Goal: Task Accomplishment & Management: Use online tool/utility

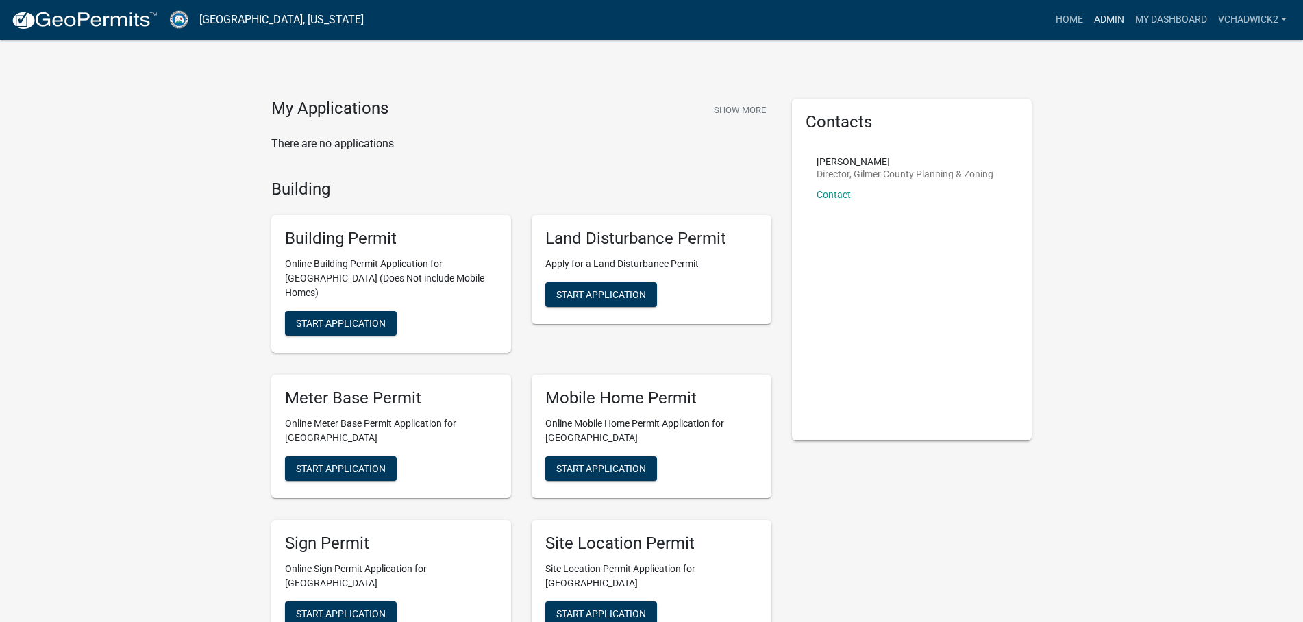
click at [1103, 21] on link "Admin" at bounding box center [1109, 20] width 41 height 26
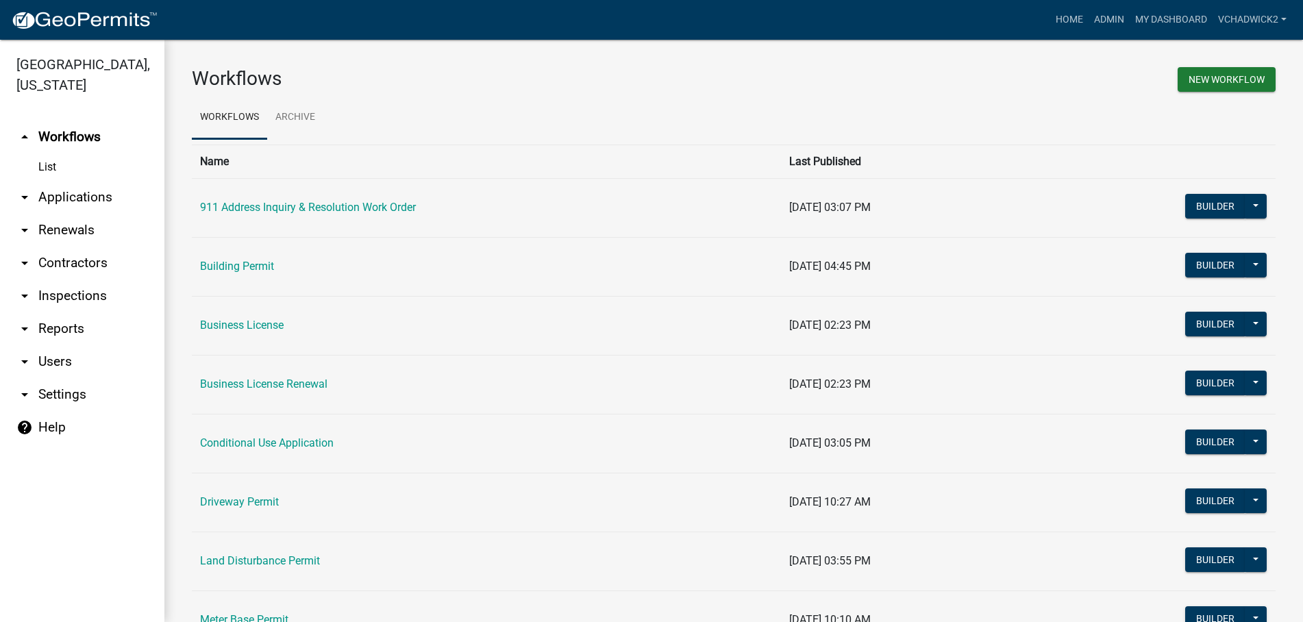
click at [85, 193] on link "arrow_drop_down Applications" at bounding box center [82, 197] width 164 height 33
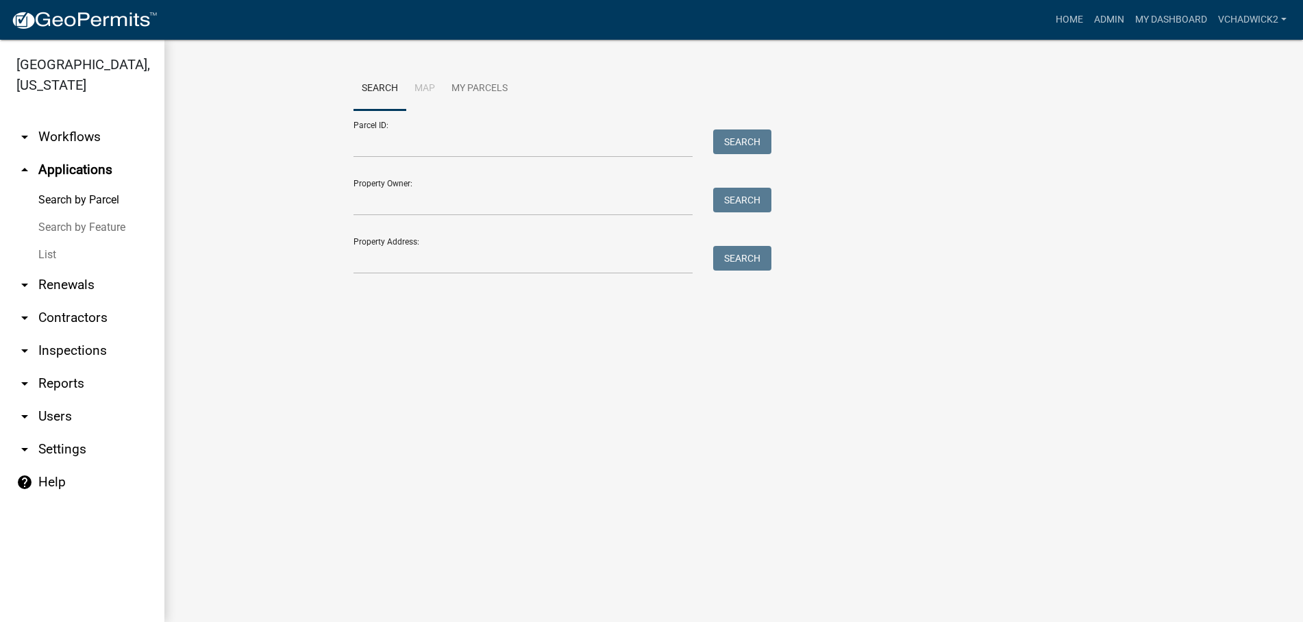
click at [36, 252] on link "List" at bounding box center [82, 254] width 164 height 27
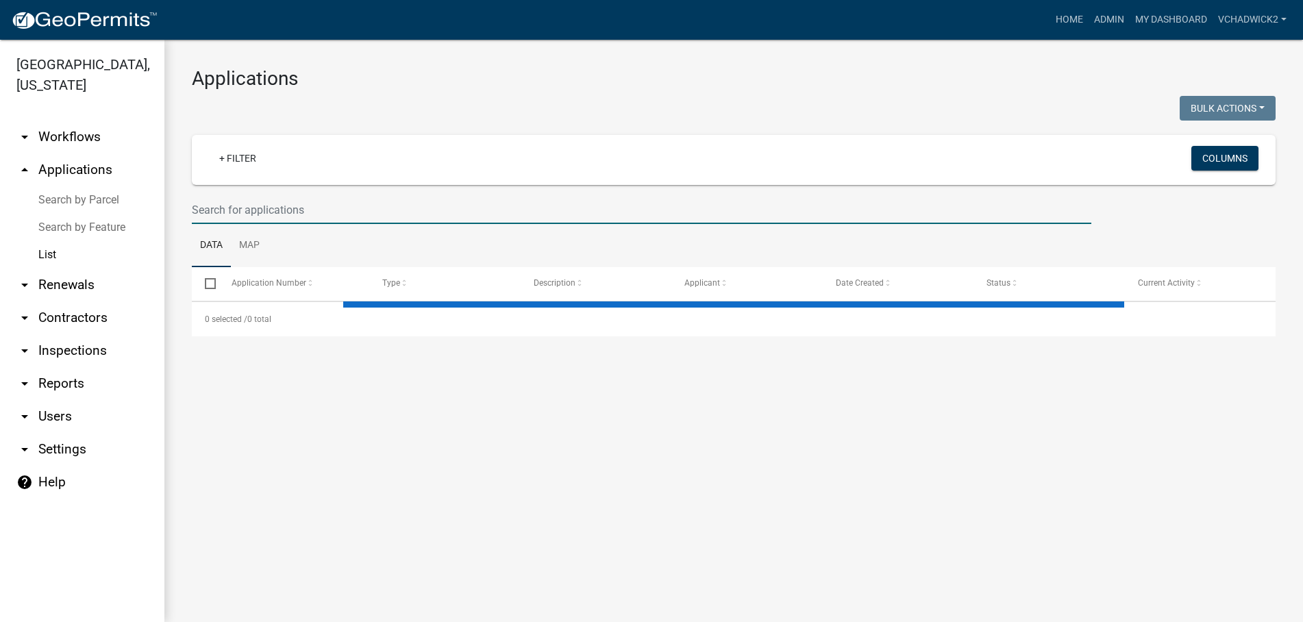
click at [360, 209] on input "text" at bounding box center [642, 210] width 900 height 28
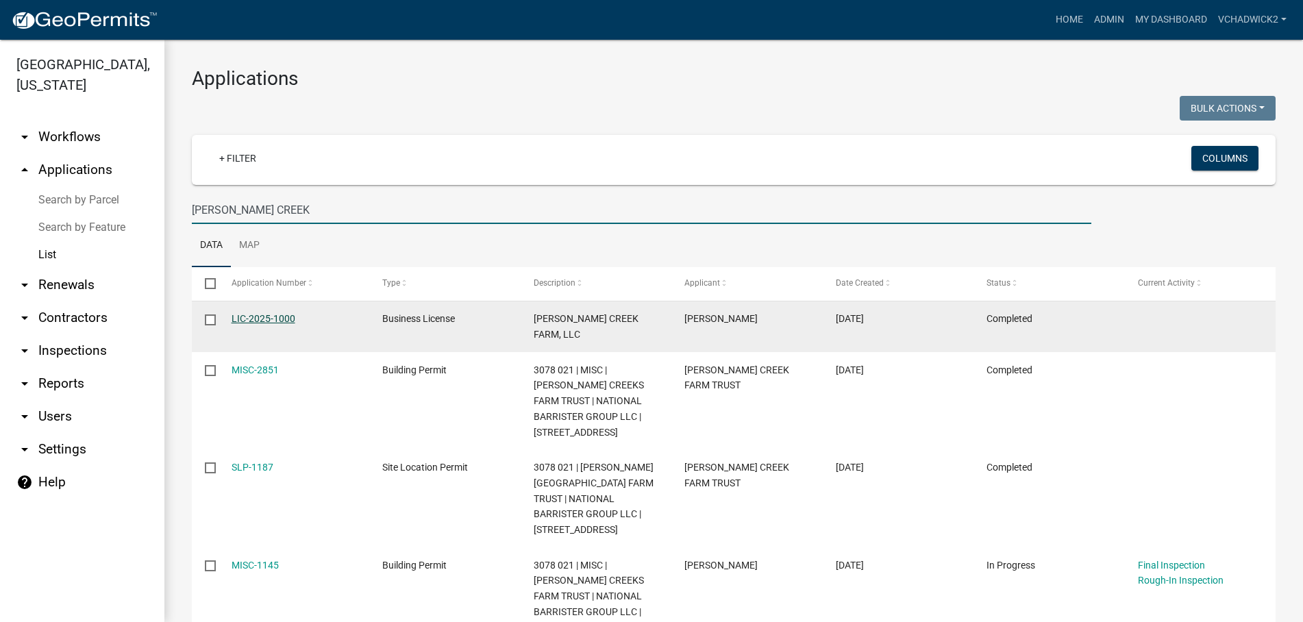
type input "[PERSON_NAME] CREEK"
click at [270, 319] on link "LIC-2025-1000" at bounding box center [264, 318] width 64 height 11
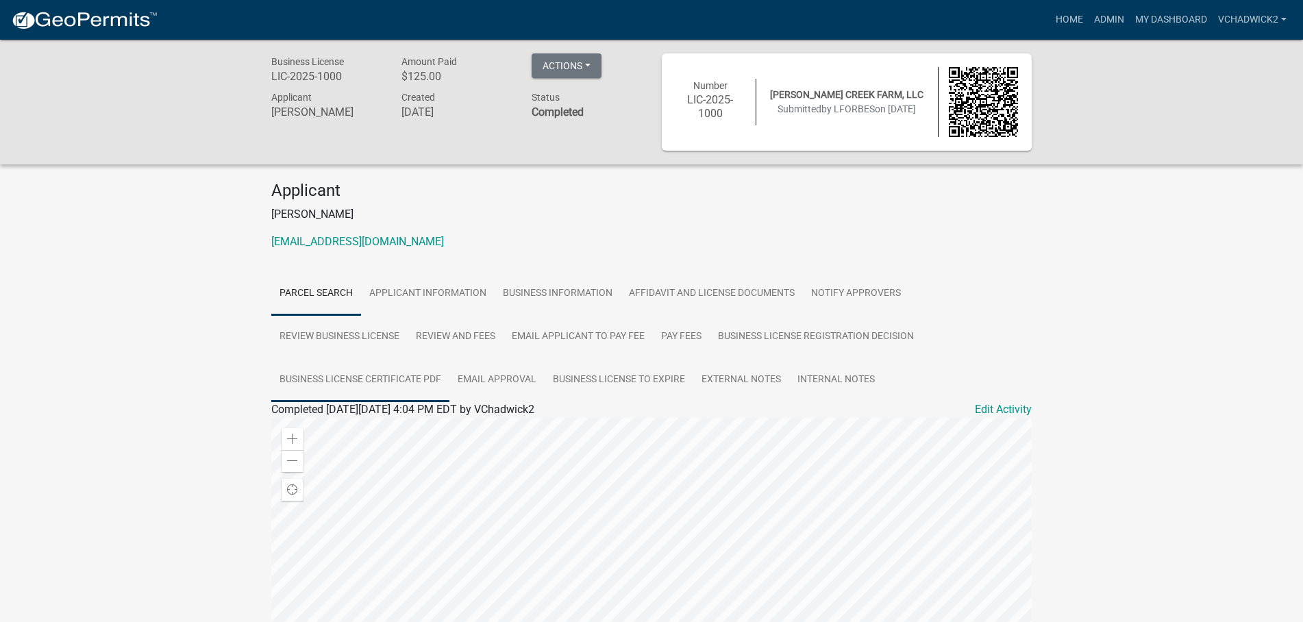
click at [404, 380] on link "Business License Certificate PDF" at bounding box center [360, 380] width 178 height 44
click at [398, 427] on link "Business License Certificate PDF" at bounding box center [350, 425] width 158 height 13
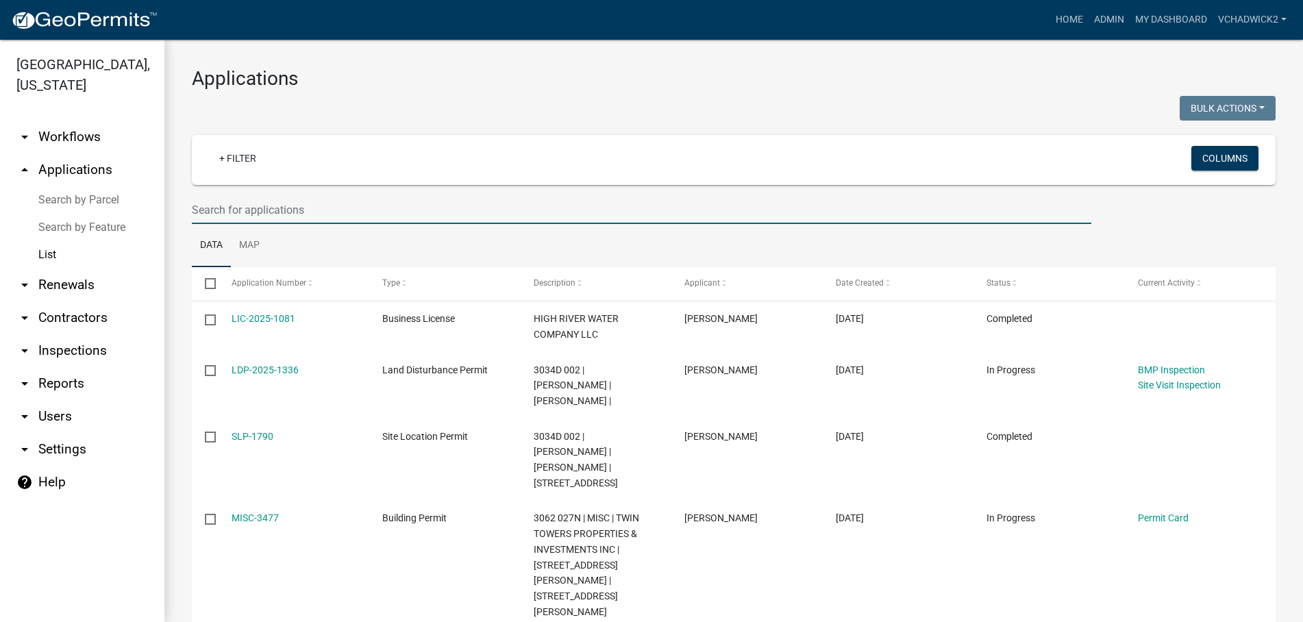
click at [259, 206] on input "text" at bounding box center [642, 210] width 900 height 28
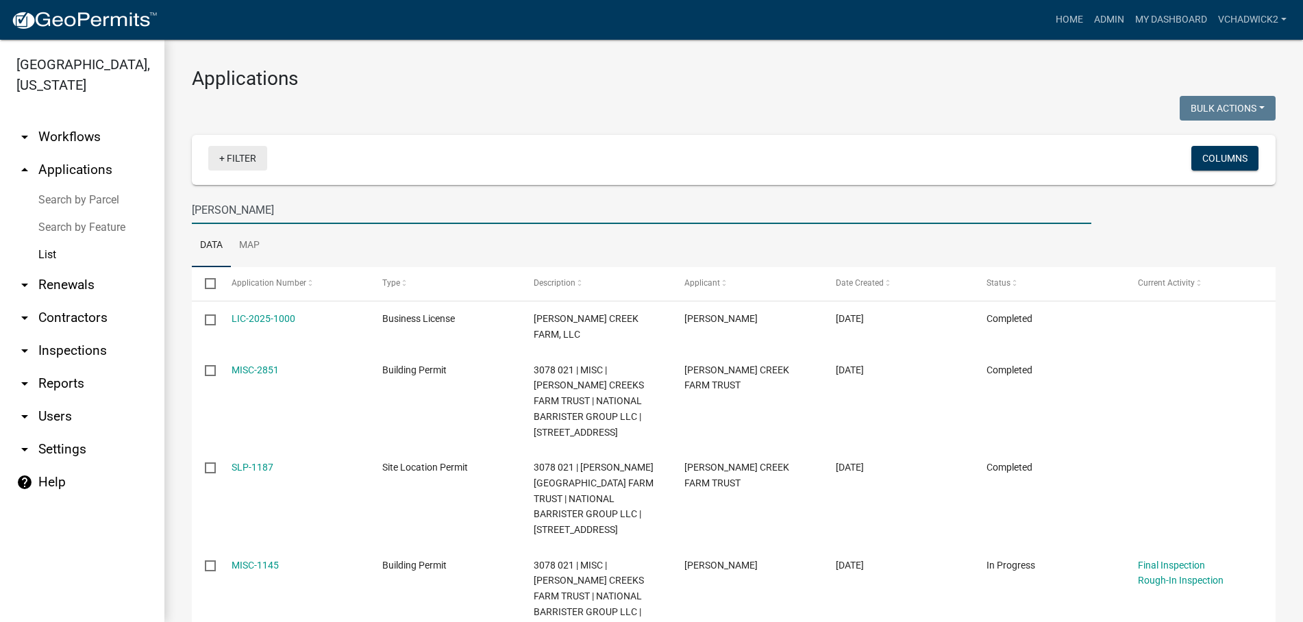
type input "[PERSON_NAME]"
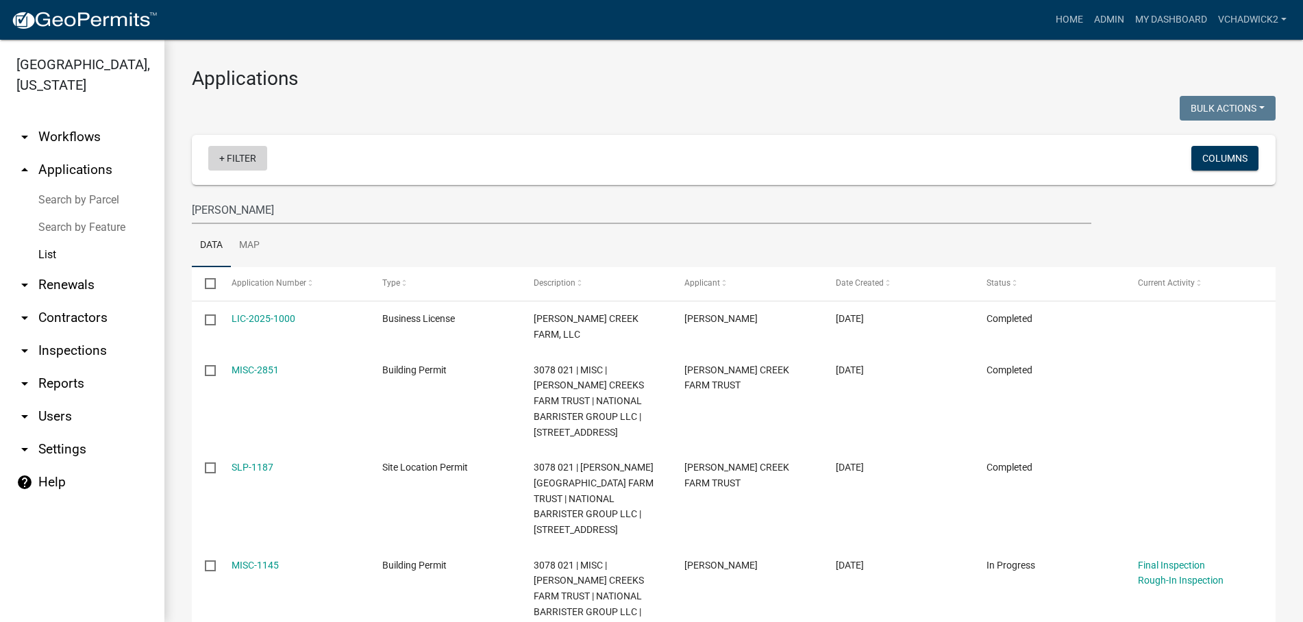
click at [243, 160] on link "+ Filter" at bounding box center [237, 158] width 59 height 25
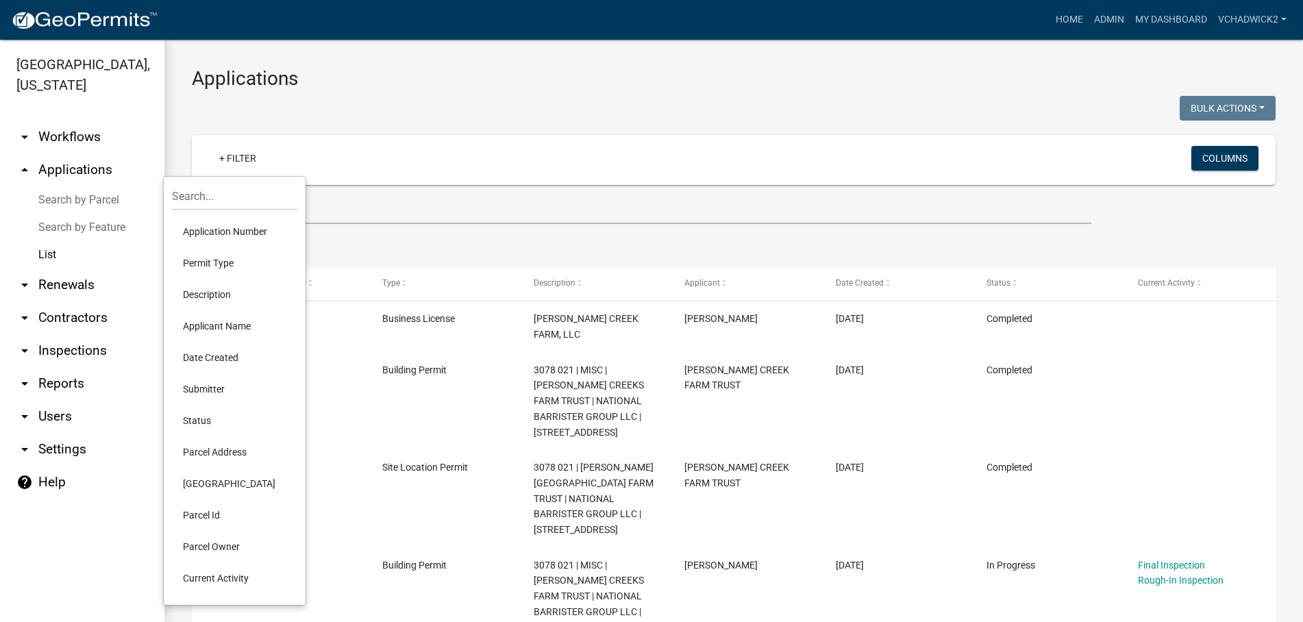
click at [221, 258] on li "Permit Type" at bounding box center [234, 263] width 125 height 32
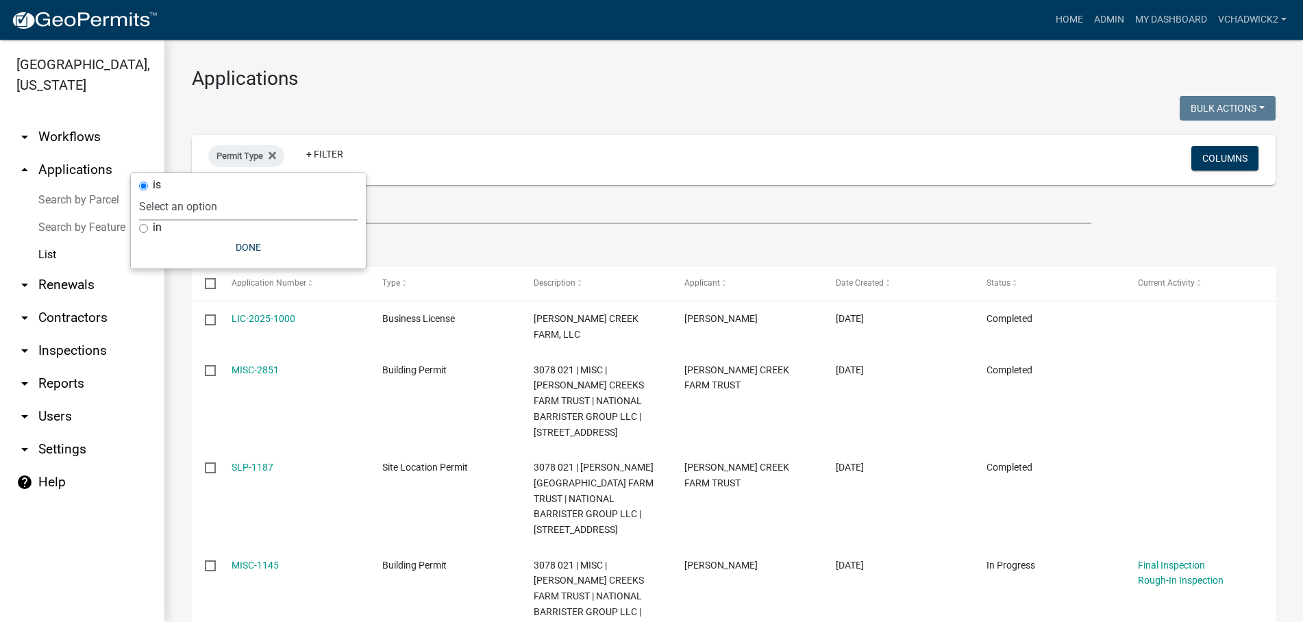
click at [139, 193] on select "Select an option 911 Address Inquiry & Resolution Work Order Building [DEMOGRAP…" at bounding box center [248, 207] width 219 height 28
select select "113b815c-b883-4865-b982-2a58561b6a6e"
click option "Business License" at bounding box center [0, 0] width 0 height 0
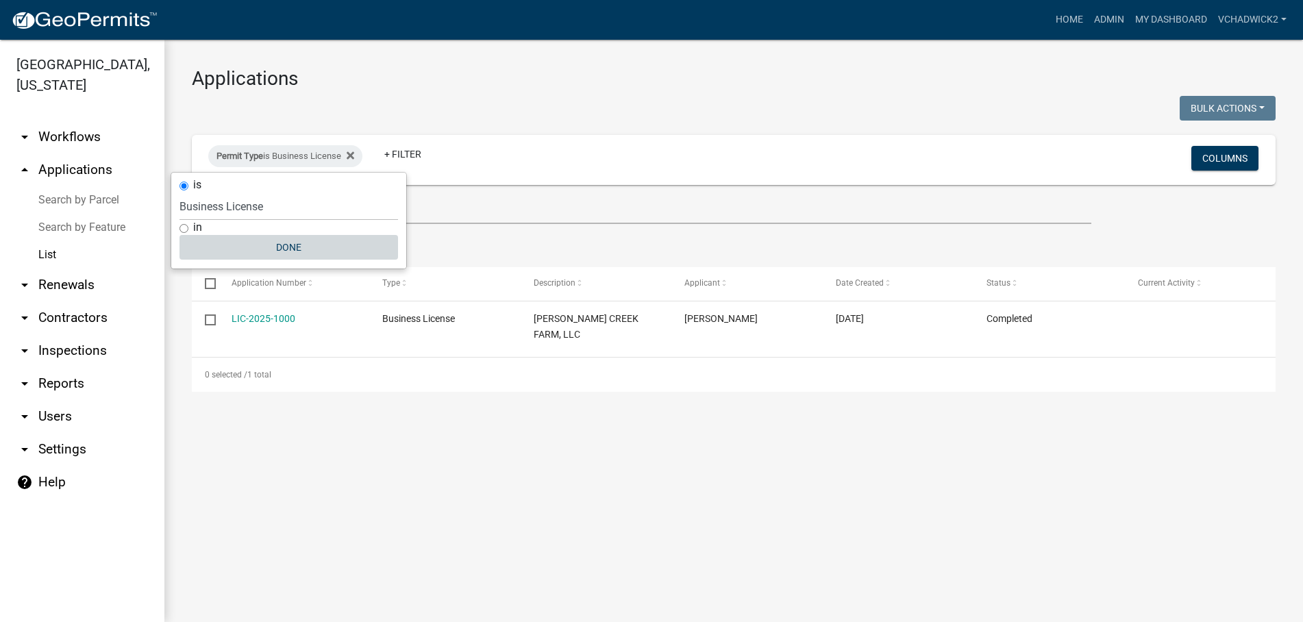
click at [289, 242] on button "Done" at bounding box center [289, 247] width 219 height 25
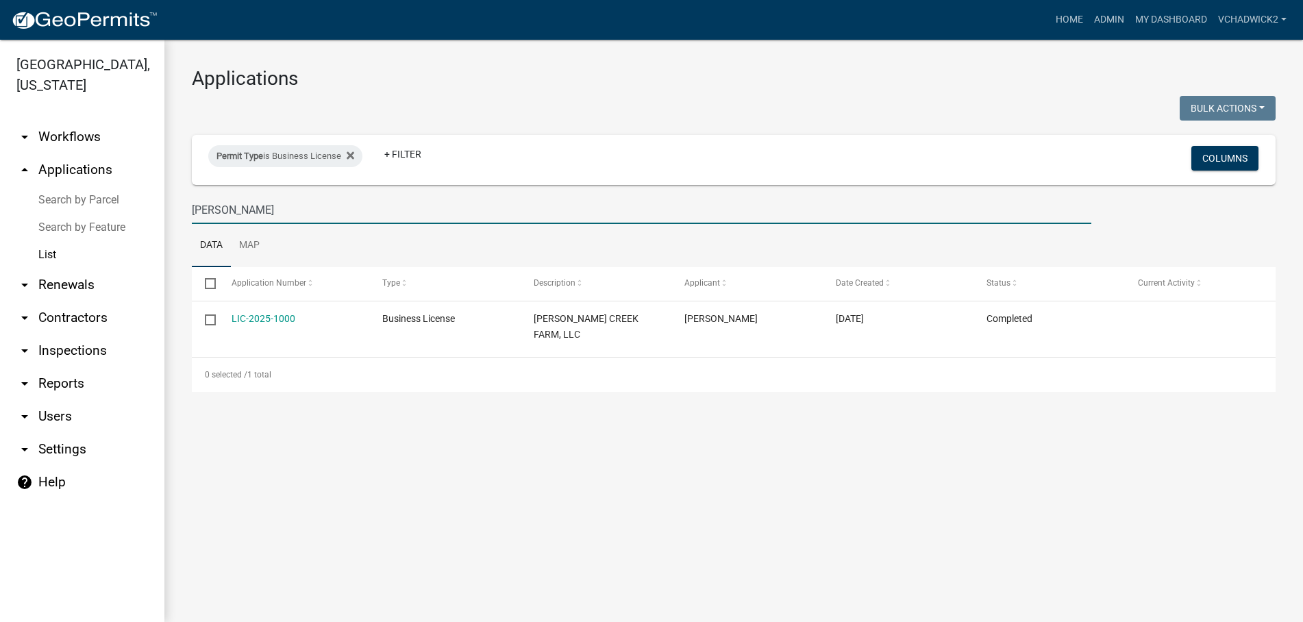
drag, startPoint x: 285, startPoint y: 205, endPoint x: -7, endPoint y: 182, distance: 292.9
click at [192, 196] on input "[PERSON_NAME]" at bounding box center [642, 210] width 900 height 28
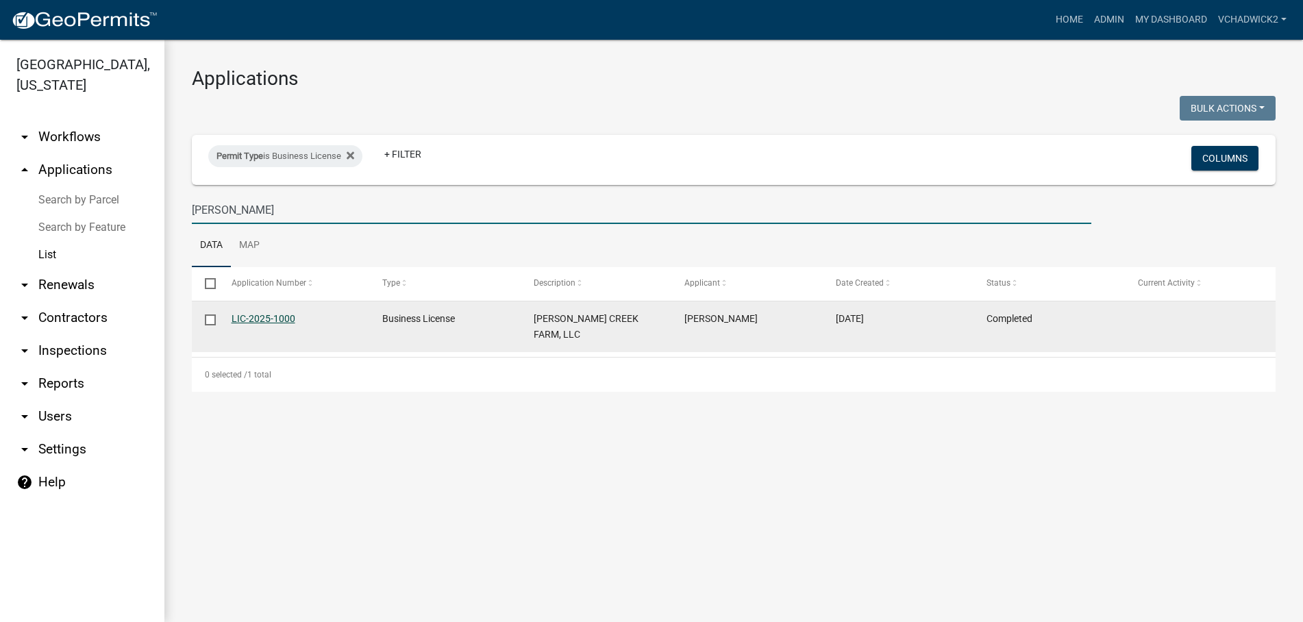
type input "[PERSON_NAME]"
click at [252, 319] on link "LIC-2025-1000" at bounding box center [264, 318] width 64 height 11
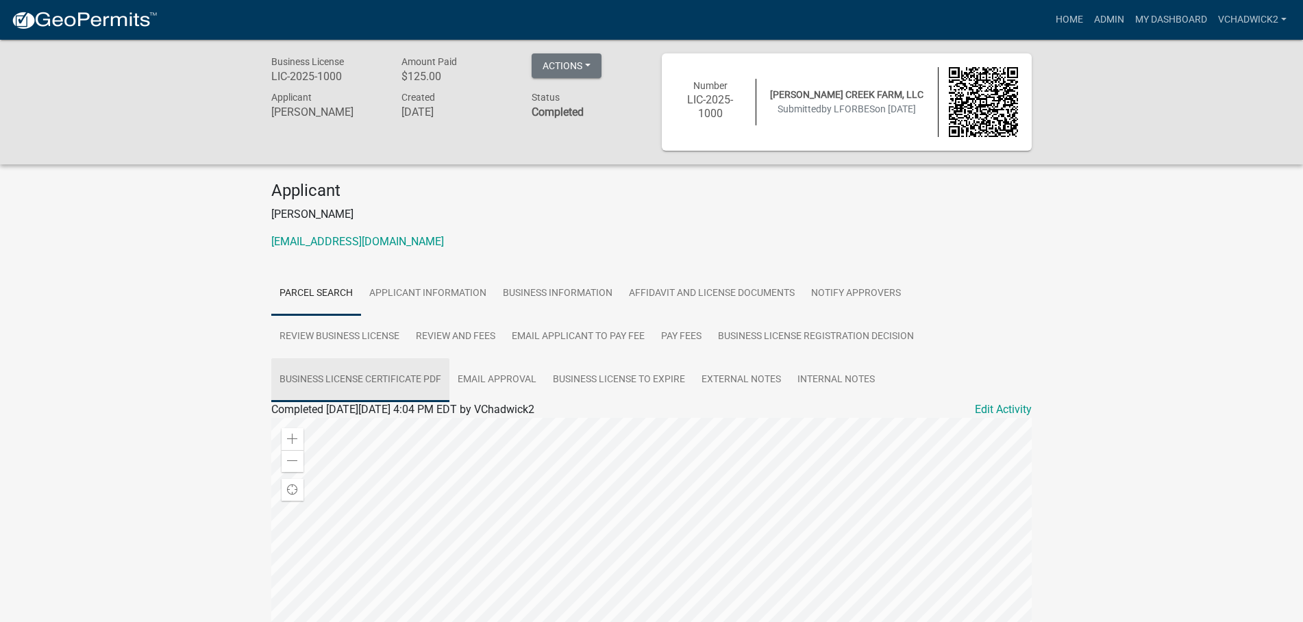
click at [347, 378] on link "Business License Certificate PDF" at bounding box center [360, 380] width 178 height 44
click at [308, 425] on link "Business License Certificate PDF" at bounding box center [350, 425] width 158 height 13
